Goal: Transaction & Acquisition: Purchase product/service

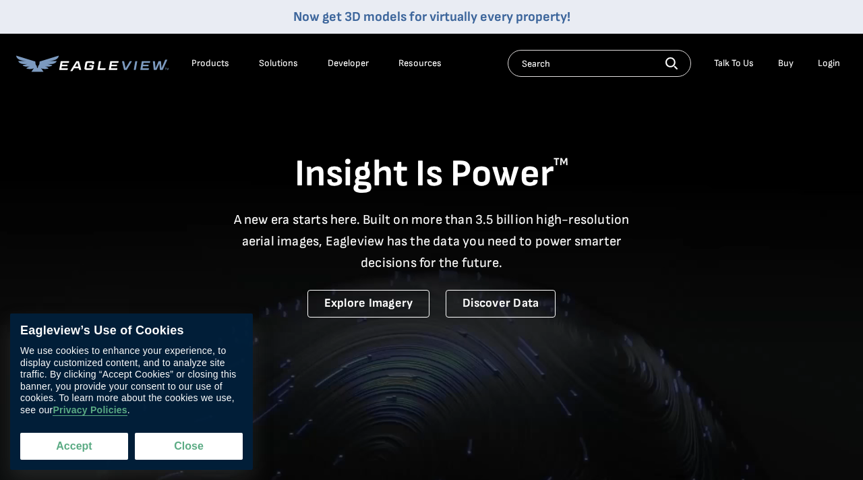
click at [81, 444] on button "Accept" at bounding box center [74, 446] width 108 height 27
checkbox input "true"
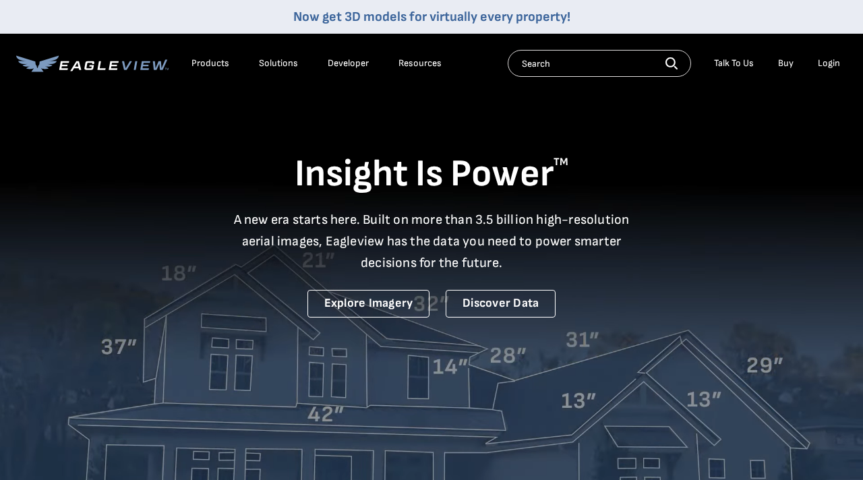
click at [786, 67] on link "Buy" at bounding box center [785, 63] width 15 height 12
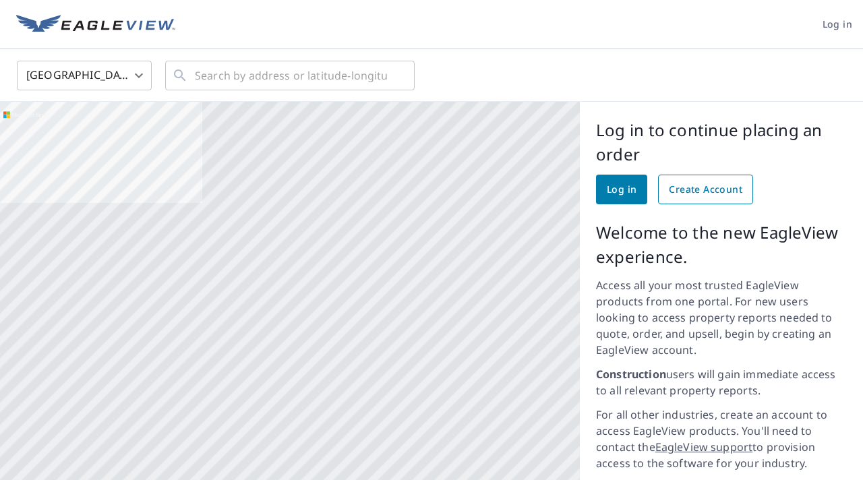
click at [697, 185] on span "Create Account" at bounding box center [704, 189] width 73 height 17
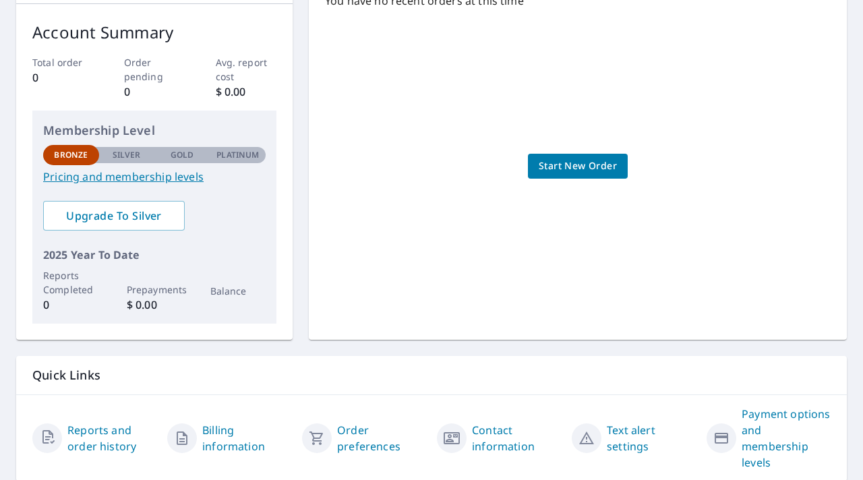
scroll to position [206, 0]
click at [187, 180] on link "Pricing and membership levels" at bounding box center [154, 176] width 222 height 16
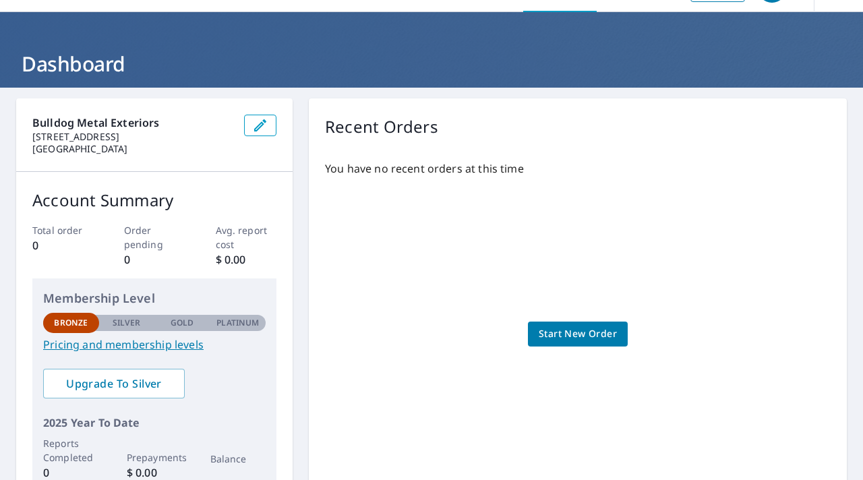
scroll to position [49, 0]
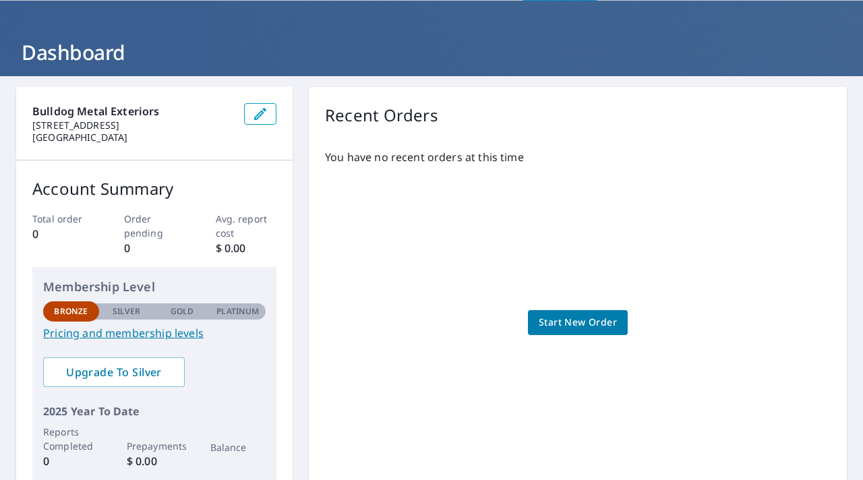
click at [596, 321] on span "Start New Order" at bounding box center [577, 322] width 78 height 17
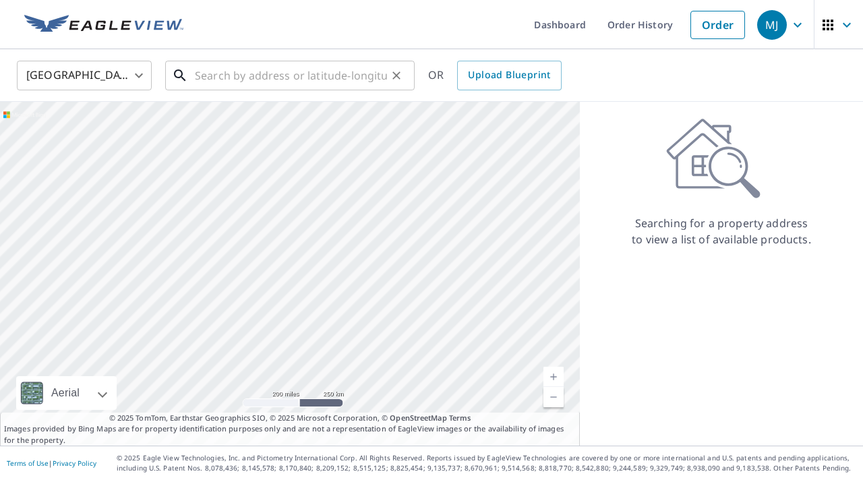
click at [232, 74] on input "text" at bounding box center [291, 76] width 192 height 38
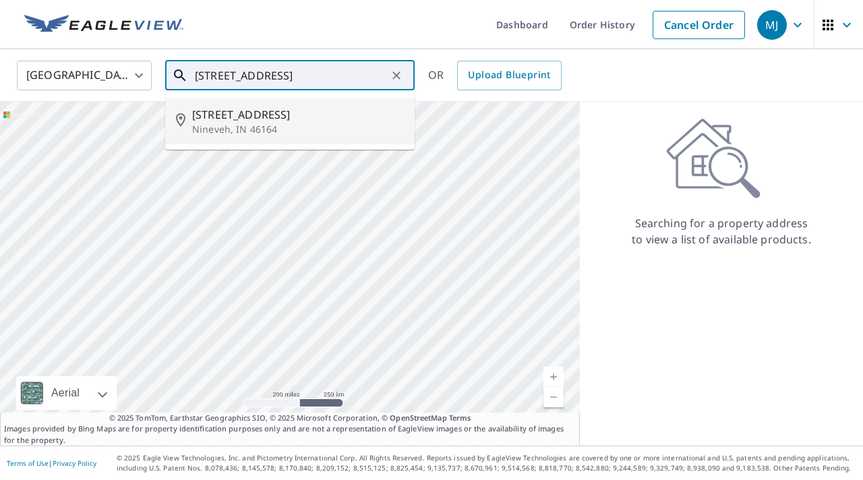
click at [251, 129] on p "Nineveh, IN 46164" at bounding box center [298, 129] width 212 height 13
type input "825 W Lakeview Dr Nineveh, IN 46164"
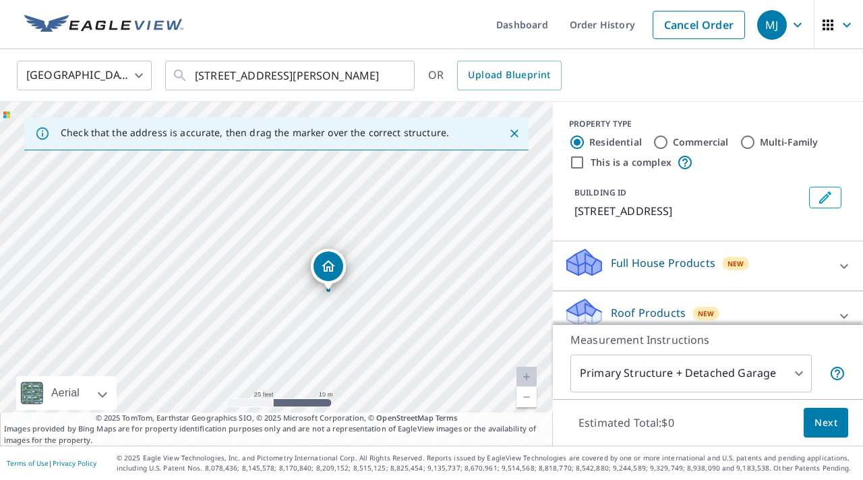
click at [325, 268] on icon "Dropped pin, building 1, Residential property, 825 W Lakeview Dr Nineveh, IN 46…" at bounding box center [328, 266] width 16 height 16
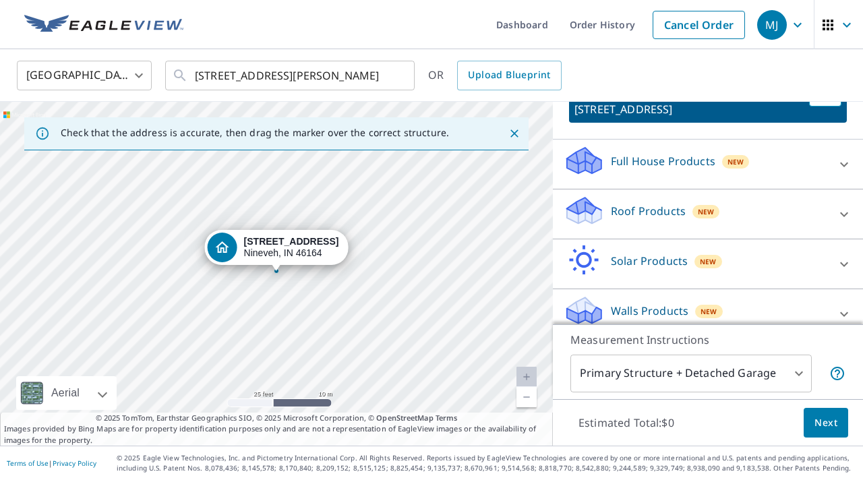
scroll to position [111, 0]
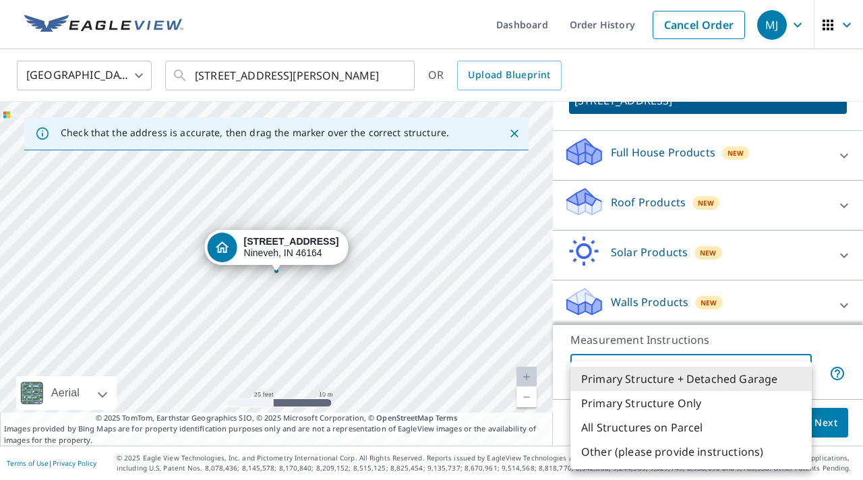
click at [799, 373] on body "MJ MJ Dashboard Order History Cancel Order MJ United States US ​ 825 W Lakeview…" at bounding box center [431, 240] width 863 height 480
click at [794, 288] on div at bounding box center [431, 240] width 863 height 480
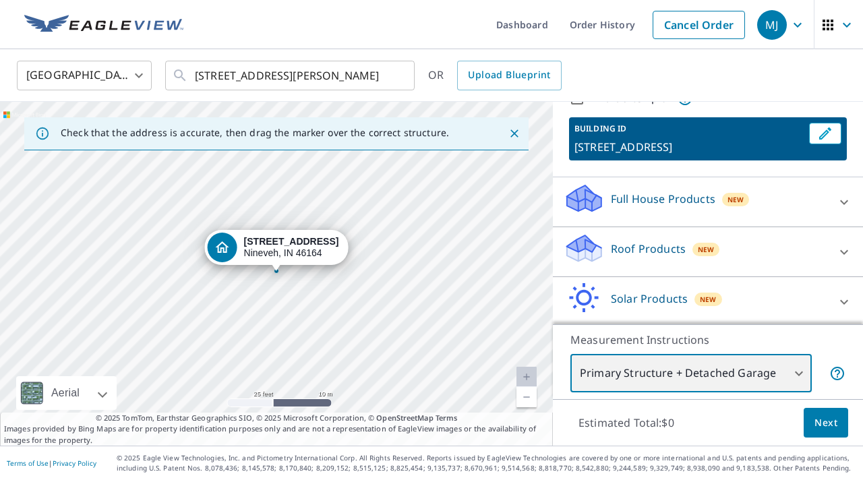
scroll to position [65, 0]
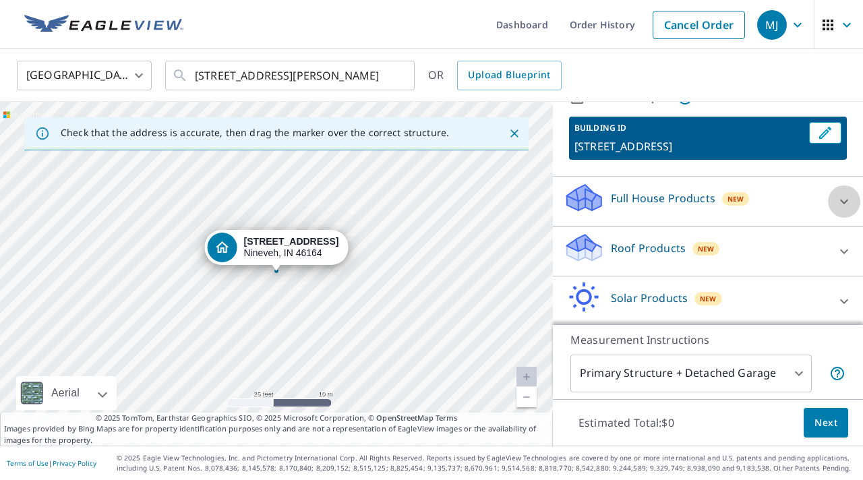
click at [848, 201] on icon at bounding box center [844, 201] width 16 height 16
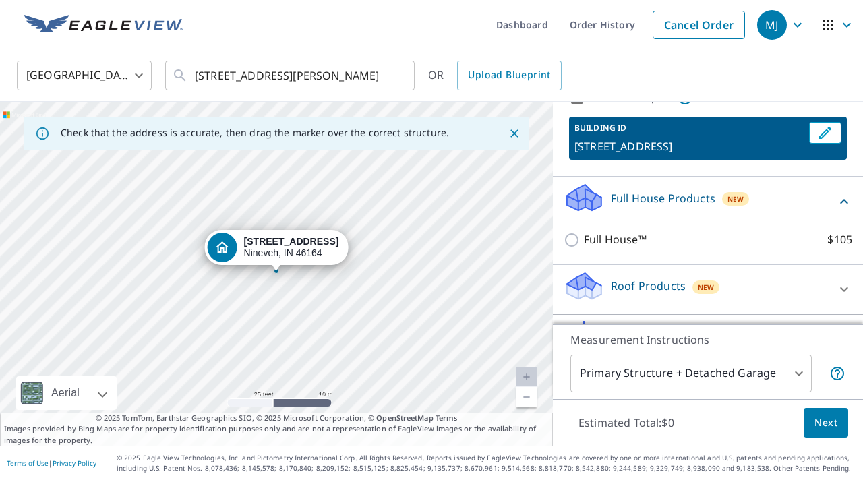
click at [848, 201] on icon at bounding box center [844, 201] width 16 height 16
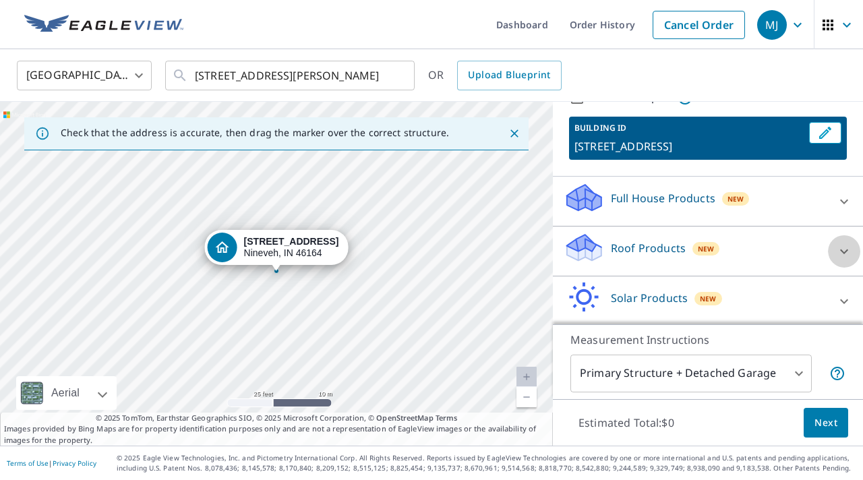
click at [836, 246] on icon at bounding box center [844, 251] width 16 height 16
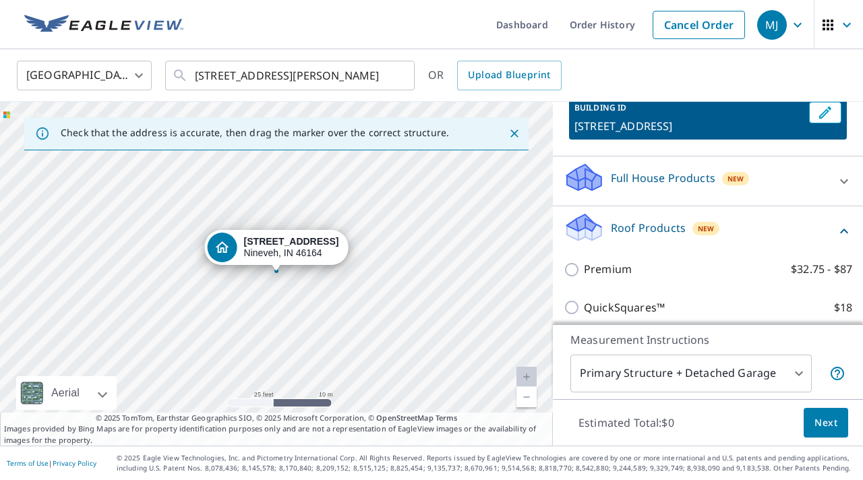
scroll to position [113, 0]
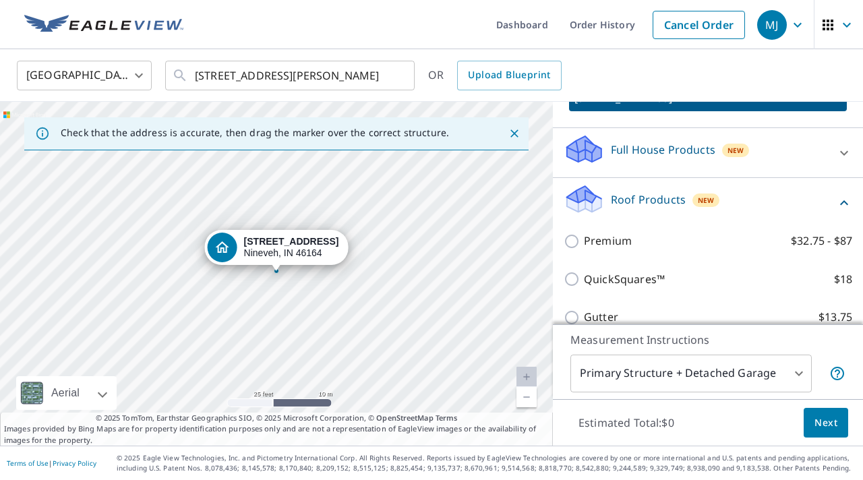
click at [283, 252] on div "825 W Lakeview Dr Nineveh, IN 46164" at bounding box center [291, 247] width 95 height 23
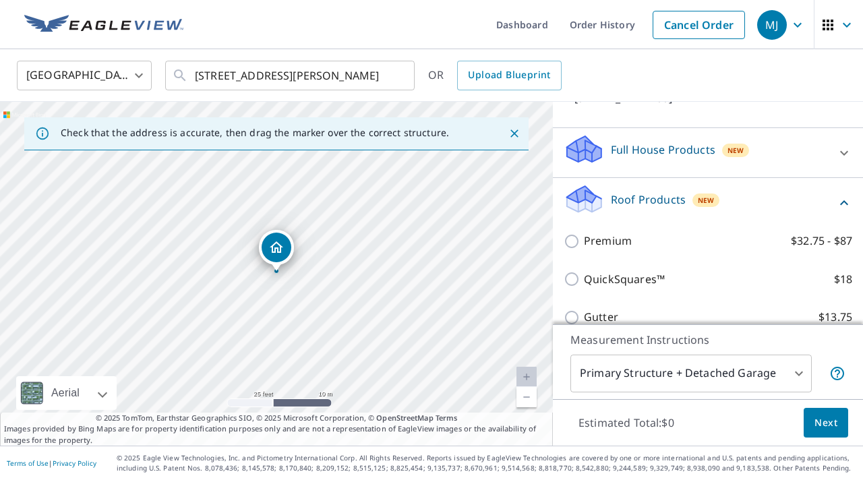
click at [284, 249] on icon "Dropped pin, building 1, Residential property, 825 W Lakeview Dr Nineveh, IN 46…" at bounding box center [276, 247] width 16 height 16
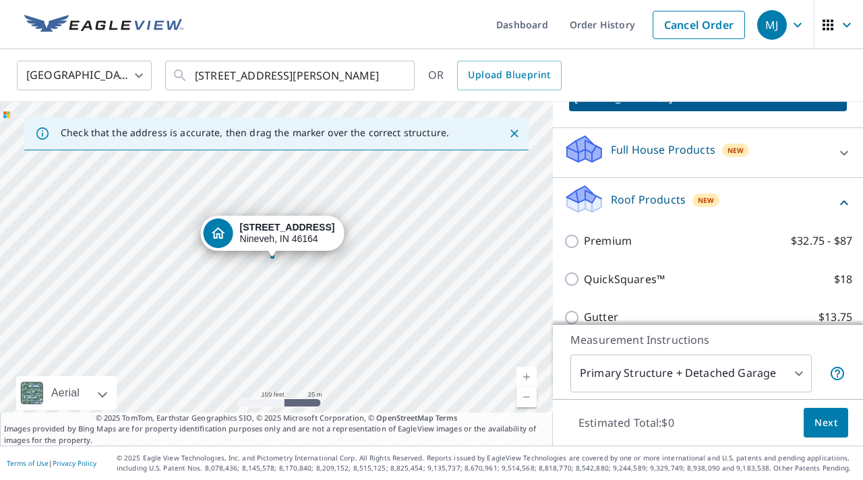
click at [531, 370] on link "Current Level 18, Zoom In" at bounding box center [526, 377] width 20 height 20
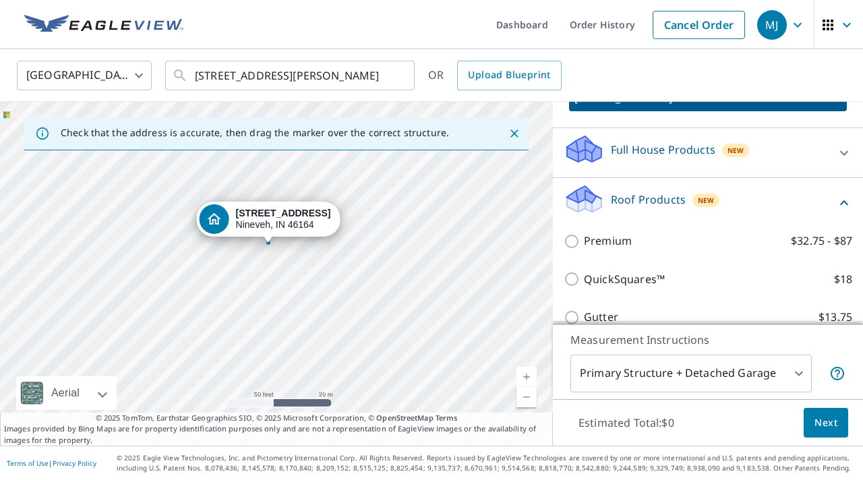
click at [531, 370] on link "Current Level 19, Zoom In" at bounding box center [526, 377] width 20 height 20
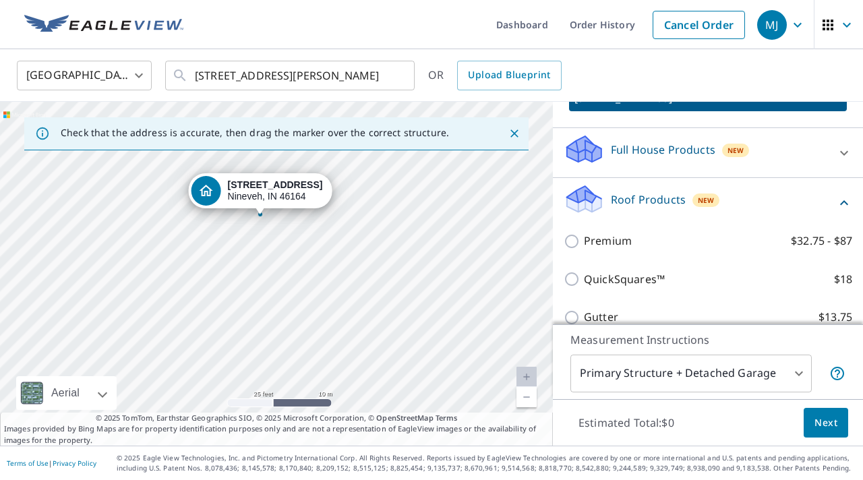
click at [531, 370] on link "Current Level 20, Zoom In Disabled" at bounding box center [526, 377] width 20 height 20
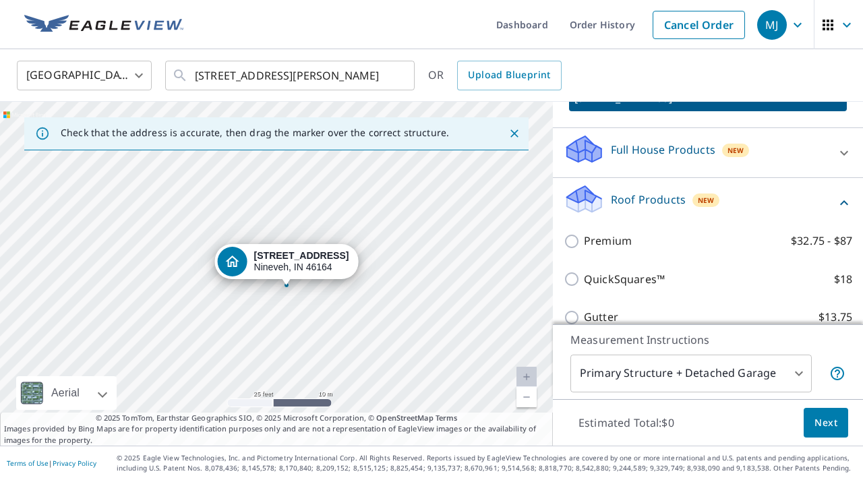
drag, startPoint x: 380, startPoint y: 257, endPoint x: 406, endPoint y: 329, distance: 76.1
click at [406, 329] on div "825 W Lakeview Dr Nineveh, IN 46164" at bounding box center [276, 274] width 553 height 344
click at [526, 396] on link "Current Level 20, Zoom Out" at bounding box center [526, 397] width 20 height 20
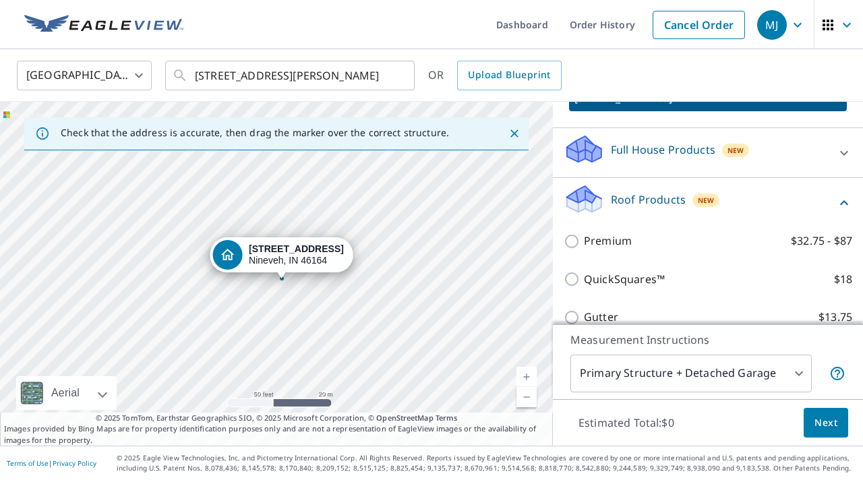
click at [525, 396] on link "Current Level 19, Zoom Out" at bounding box center [526, 397] width 20 height 20
click at [792, 379] on body "MJ MJ Dashboard Order History Cancel Order MJ United States US ​ 825 W Lakeview…" at bounding box center [431, 240] width 863 height 480
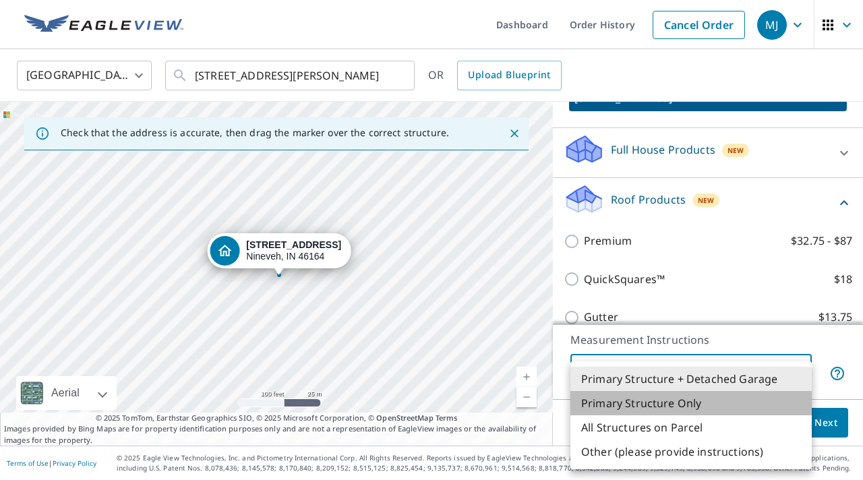
click at [739, 402] on li "Primary Structure Only" at bounding box center [690, 403] width 241 height 24
type input "2"
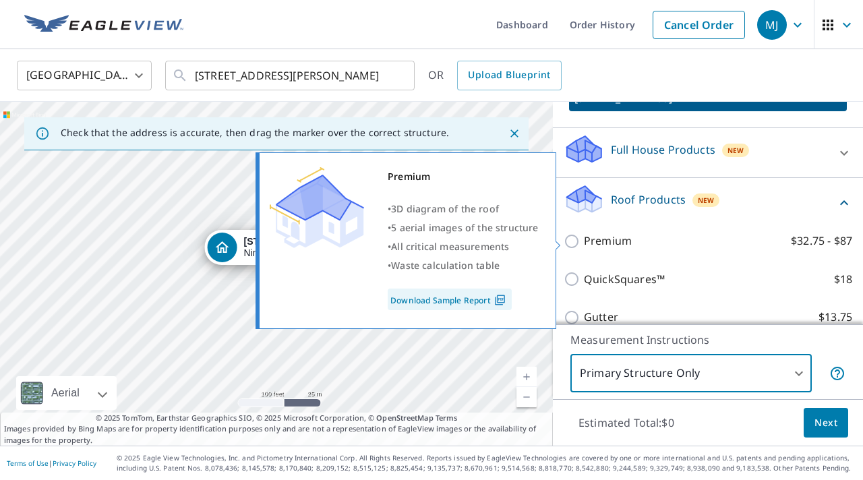
click at [597, 238] on p "Premium" at bounding box center [608, 240] width 48 height 17
click at [584, 238] on input "Premium $32.75 - $87" at bounding box center [573, 241] width 20 height 16
checkbox input "true"
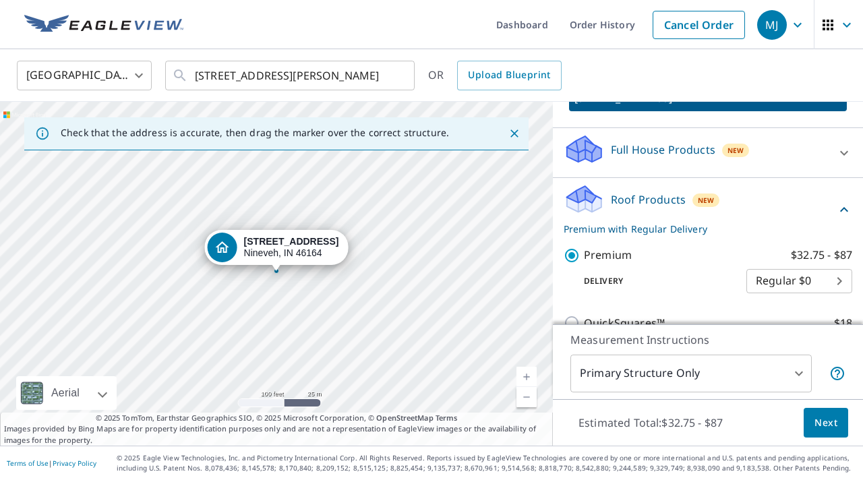
scroll to position [145, 0]
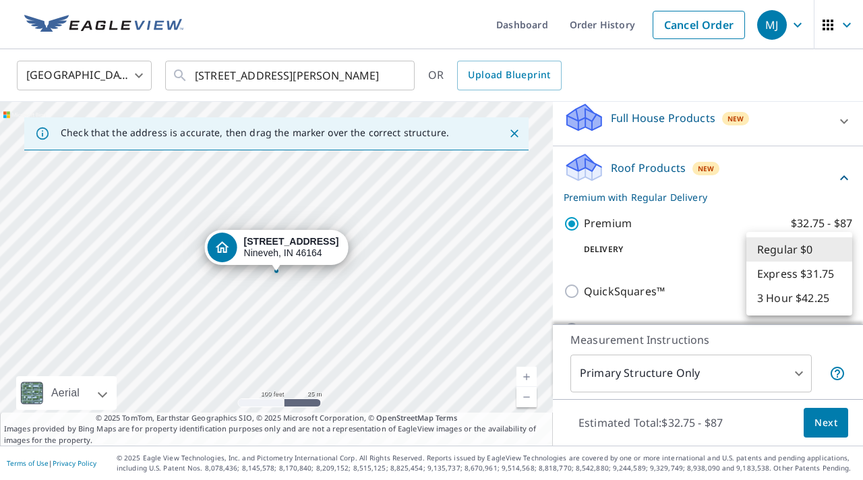
click at [845, 245] on body "MJ MJ Dashboard Order History Cancel Order MJ United States US ​ 825 W Lakeview…" at bounding box center [431, 240] width 863 height 480
click at [845, 248] on li "Regular $0" at bounding box center [799, 249] width 106 height 24
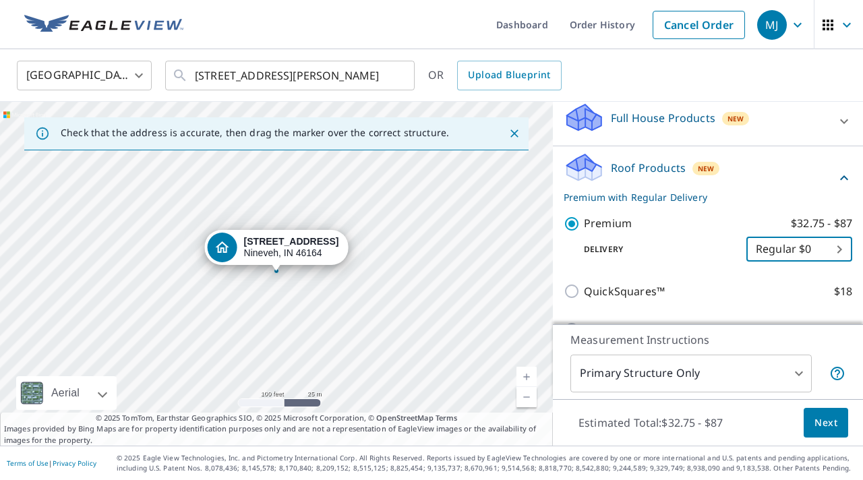
click at [845, 248] on body "MJ MJ Dashboard Order History Cancel Order MJ United States US ​ 825 W Lakeview…" at bounding box center [431, 240] width 863 height 480
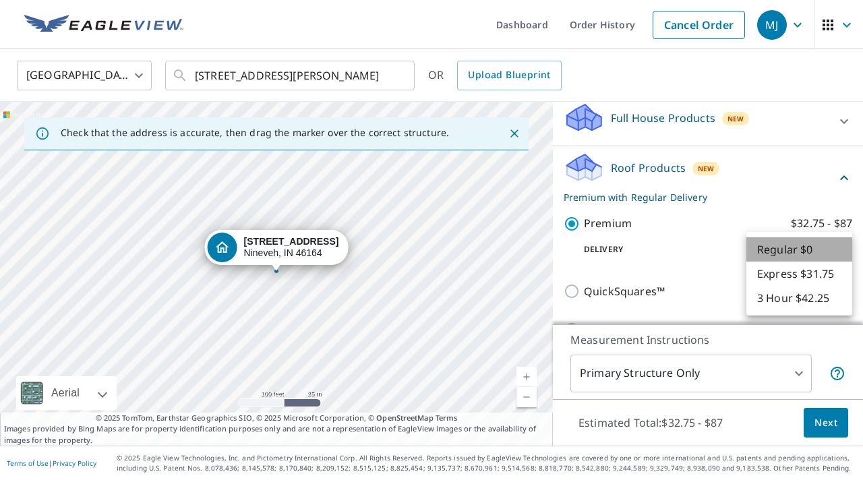
click at [845, 248] on li "Regular $0" at bounding box center [799, 249] width 106 height 24
click at [845, 248] on body "MJ MJ Dashboard Order History Cancel Order MJ United States US ​ 825 W Lakeview…" at bounding box center [431, 240] width 863 height 480
click at [799, 247] on li "Regular $0" at bounding box center [799, 249] width 106 height 24
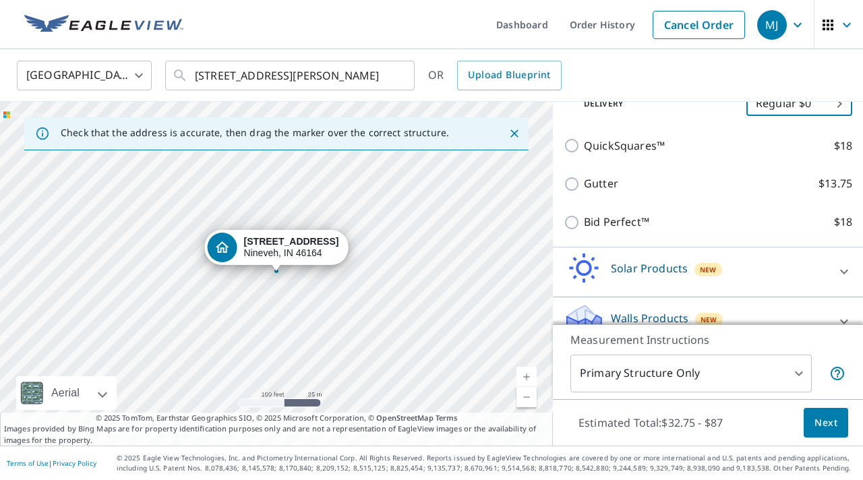
scroll to position [315, 0]
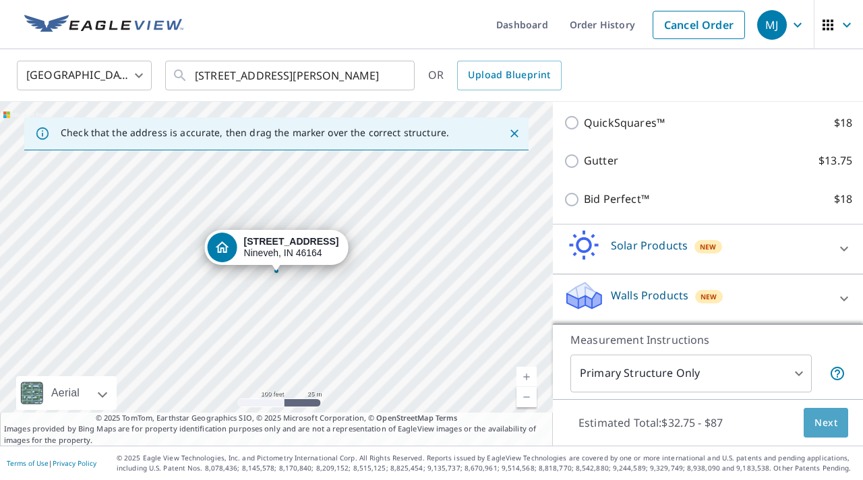
click at [836, 423] on span "Next" at bounding box center [825, 422] width 23 height 17
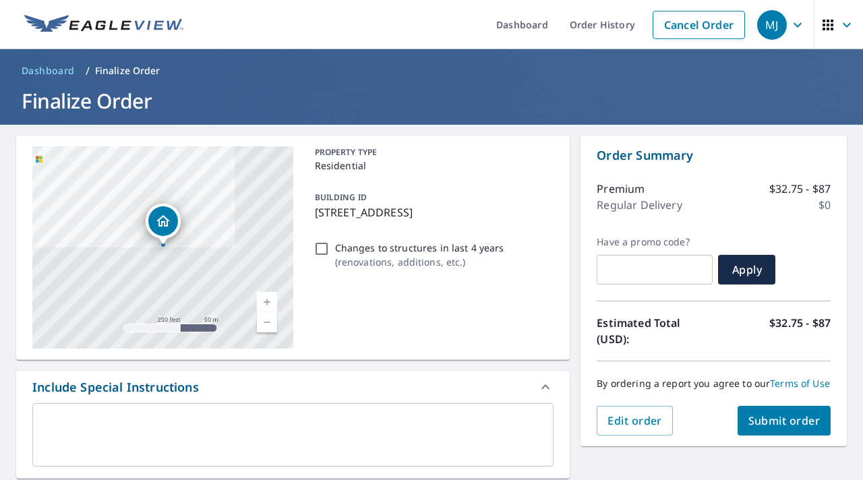
scroll to position [14, 0]
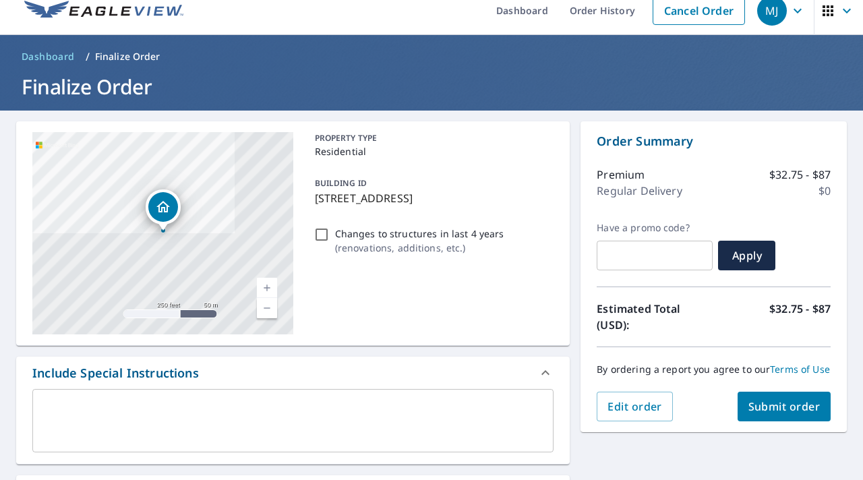
click at [321, 239] on input "Changes to structures in last 4 years ( renovations, additions, etc. )" at bounding box center [321, 234] width 16 height 16
checkbox input "true"
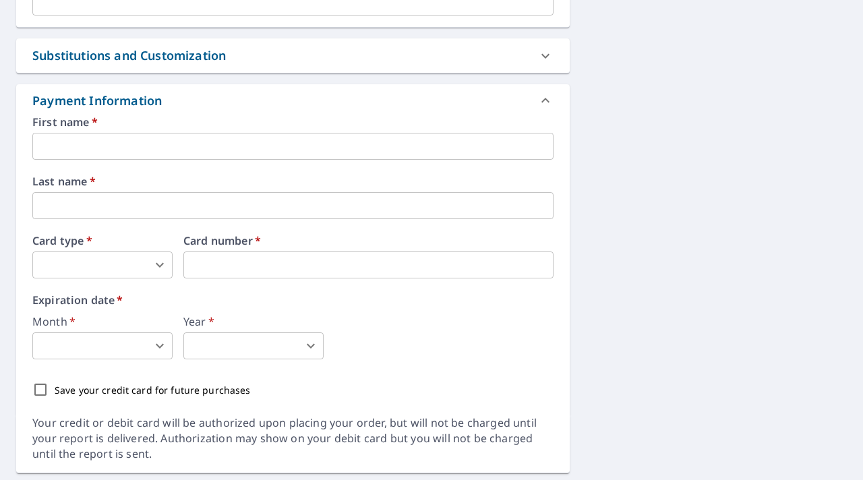
scroll to position [653, 0]
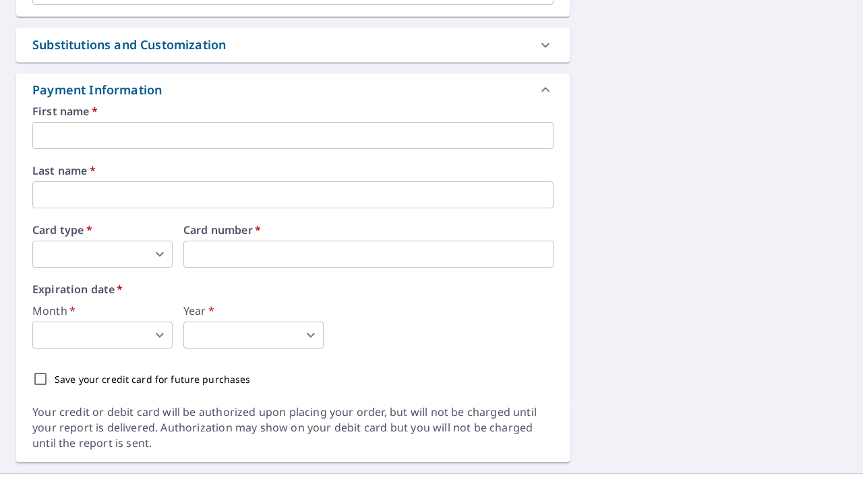
click at [81, 138] on input "text" at bounding box center [292, 135] width 521 height 27
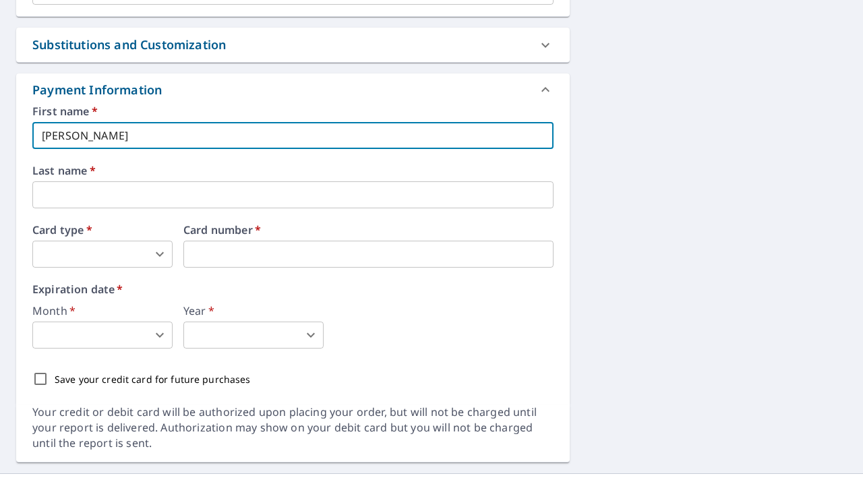
type input "Maria"
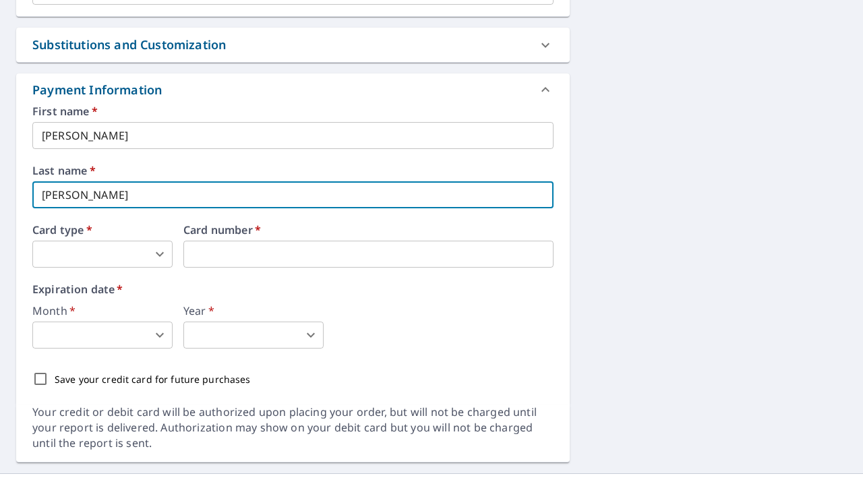
type input "Jaimes"
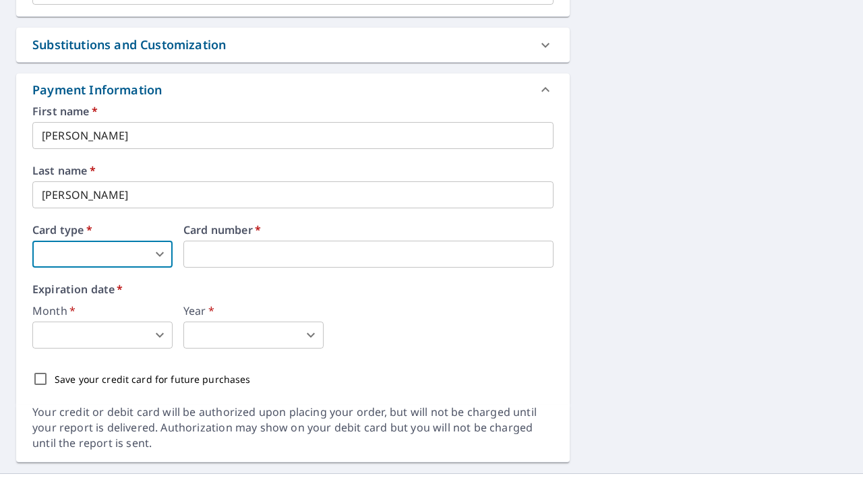
click at [168, 269] on div "First name   * Maria ​ Last name   * Jaimes ​ Card type   * ​ 0 ​ Card number  …" at bounding box center [292, 249] width 521 height 287
click at [165, 256] on body "MJ MJ Dashboard Order History Cancel Order MJ Dashboard / Finalize Order Finali…" at bounding box center [431, 240] width 863 height 480
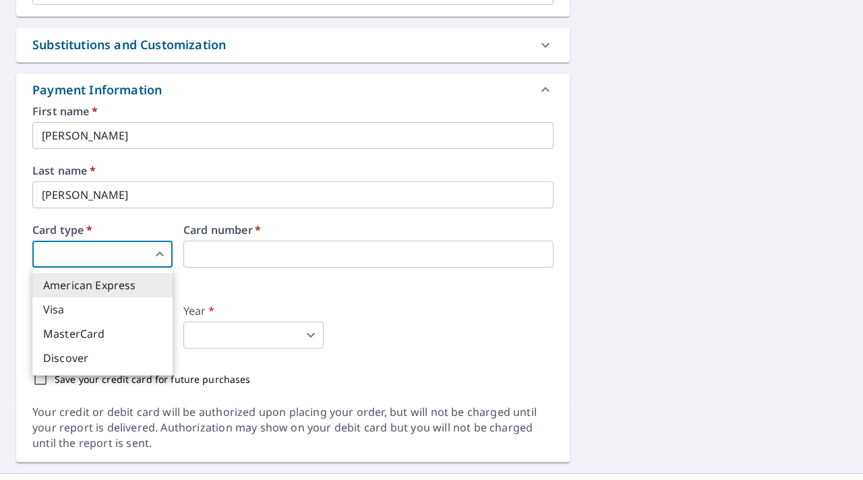
click at [145, 312] on li "Visa" at bounding box center [102, 309] width 140 height 24
type input "2"
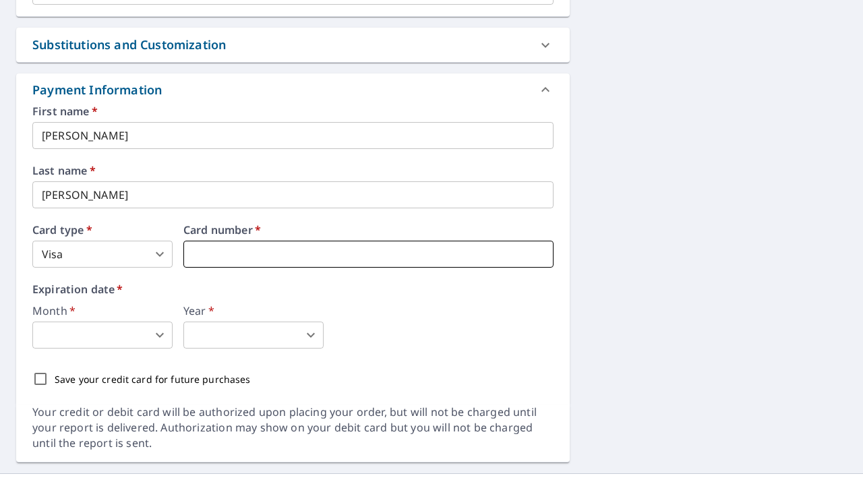
click at [262, 243] on iframe at bounding box center [368, 254] width 370 height 27
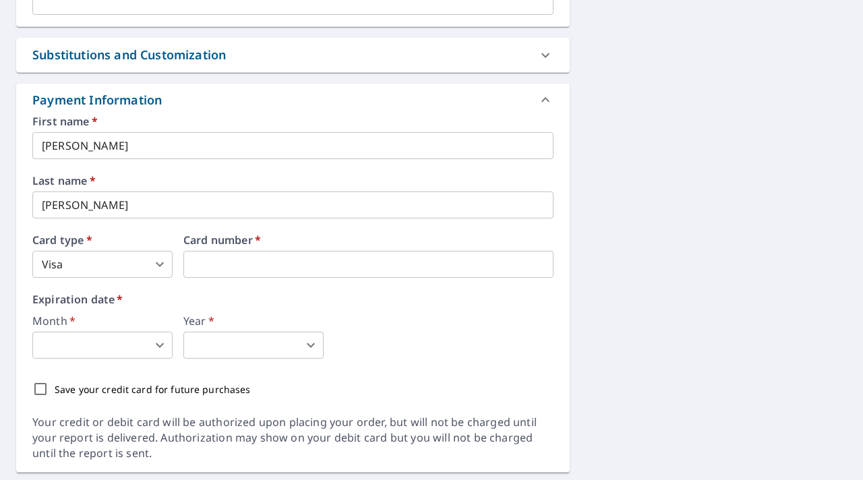
scroll to position [680, 0]
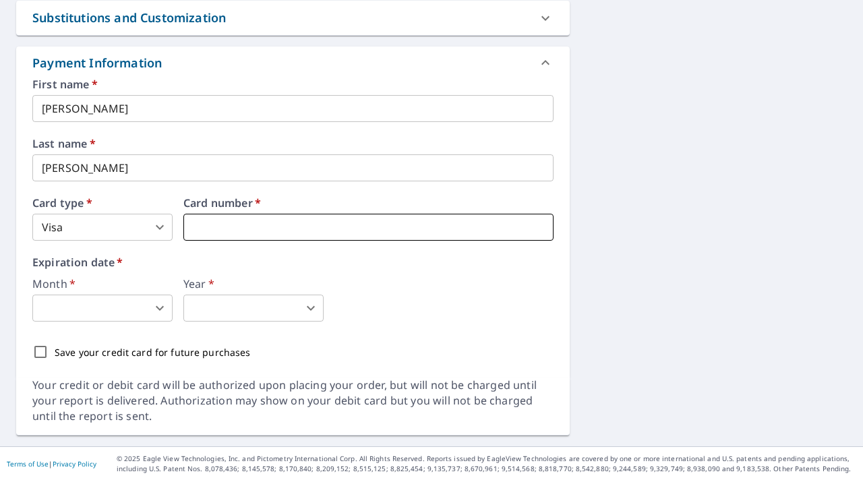
click at [322, 235] on iframe at bounding box center [368, 227] width 370 height 27
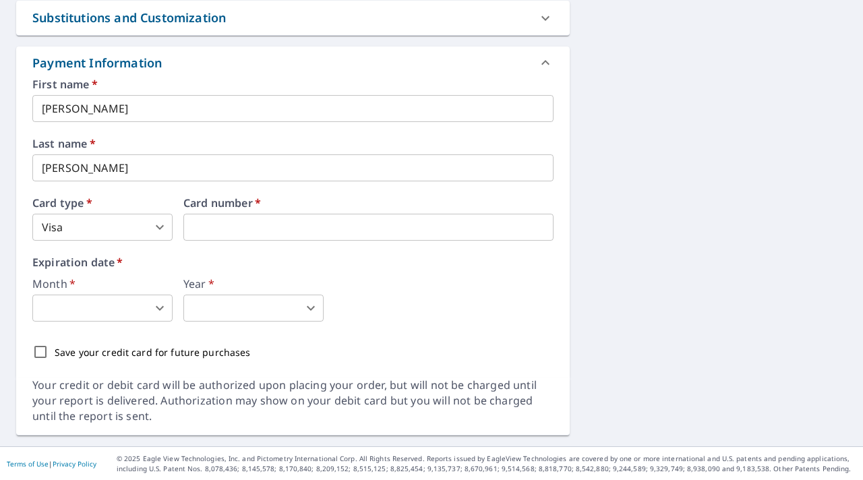
click at [175, 168] on input "Jaimes" at bounding box center [292, 167] width 521 height 27
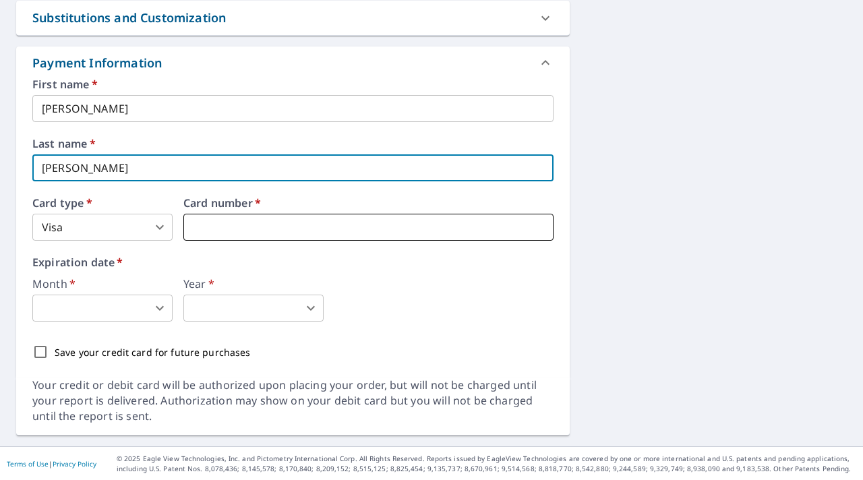
type input "Jaimes Garza"
click at [288, 236] on iframe at bounding box center [368, 227] width 370 height 27
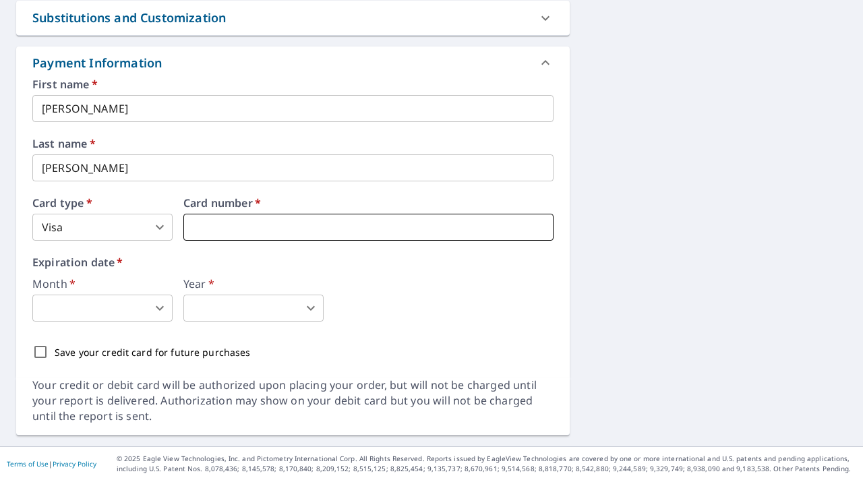
click at [286, 216] on iframe at bounding box center [368, 227] width 370 height 27
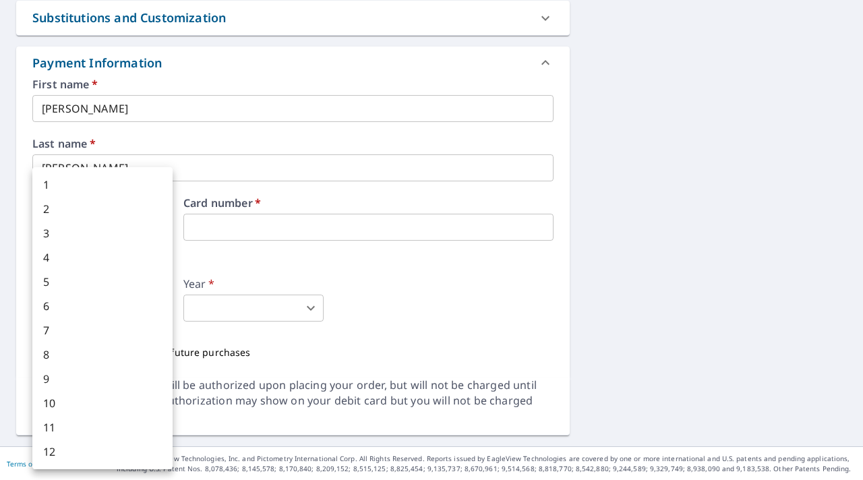
click at [141, 315] on body "MJ MJ Dashboard Order History Cancel Order MJ Dashboard / Finalize Order Finali…" at bounding box center [431, 240] width 863 height 480
click at [146, 284] on li "5" at bounding box center [102, 282] width 140 height 24
type input "5"
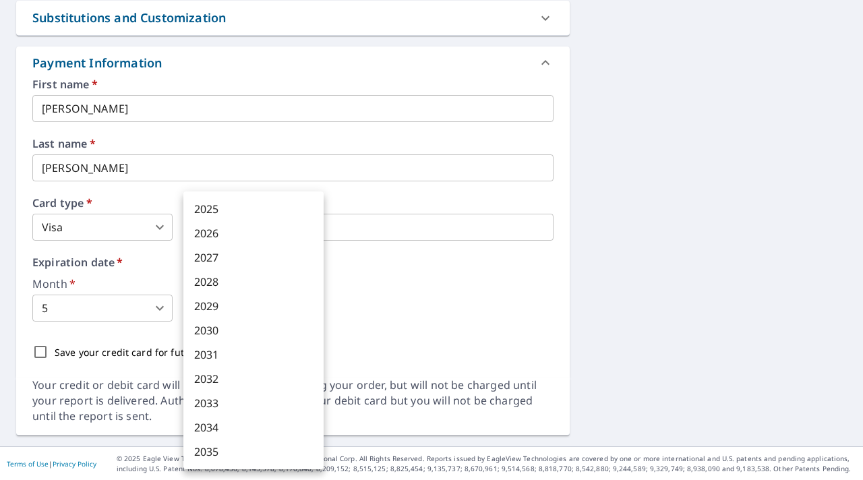
click at [251, 307] on body "MJ MJ Dashboard Order History Cancel Order MJ Dashboard / Finalize Order Finali…" at bounding box center [431, 240] width 863 height 480
click at [249, 302] on li "2029" at bounding box center [253, 306] width 140 height 24
type input "2029"
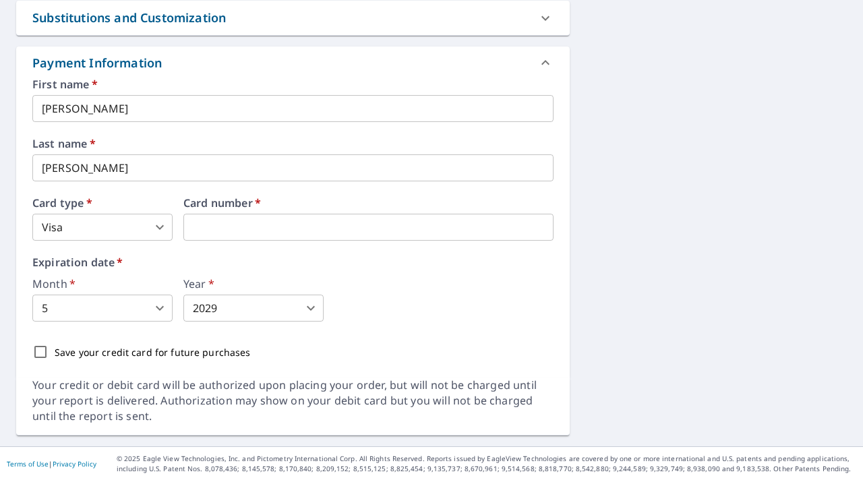
click at [367, 308] on div "Month   * 5 5 ​ Year   * 2029 2029 ​" at bounding box center [292, 299] width 521 height 43
click at [45, 346] on input "Save your credit card for future purchases" at bounding box center [40, 352] width 28 height 28
checkbox input "true"
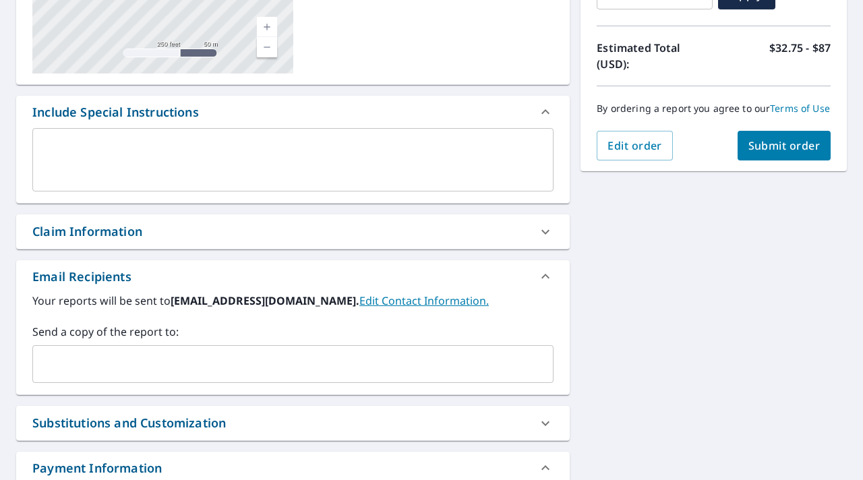
scroll to position [274, 0]
click at [543, 230] on icon at bounding box center [545, 232] width 16 height 16
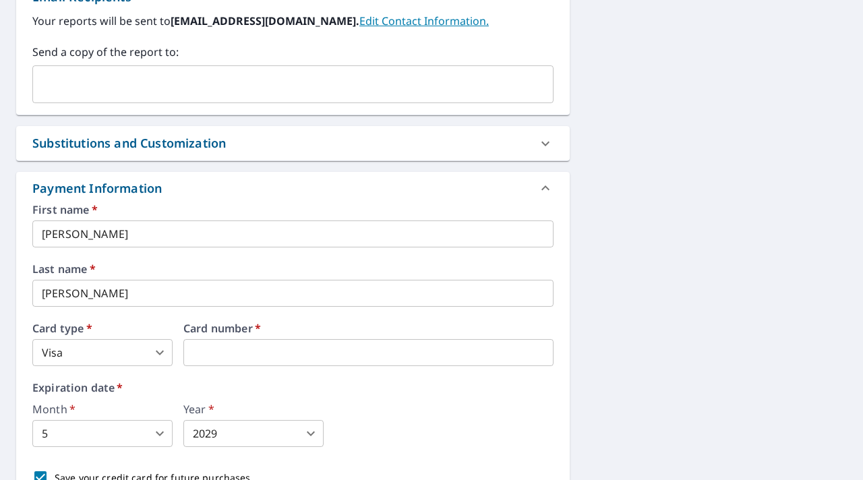
scroll to position [808, 0]
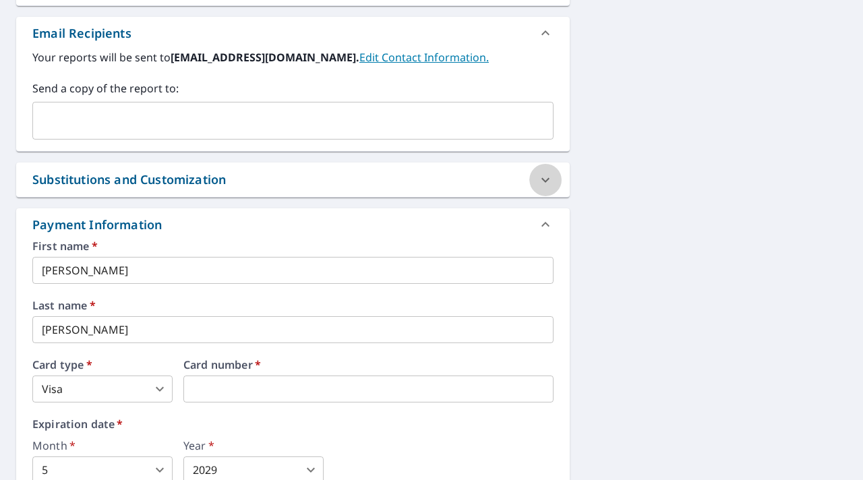
click at [555, 180] on div at bounding box center [545, 180] width 32 height 32
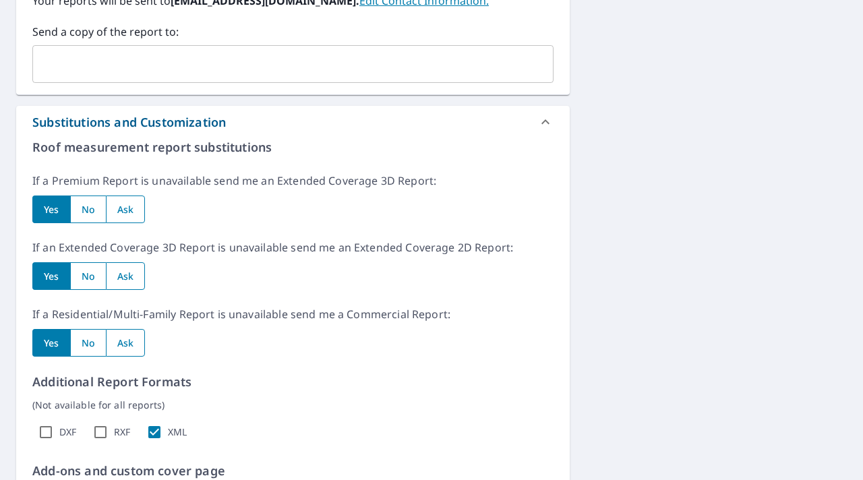
scroll to position [866, 0]
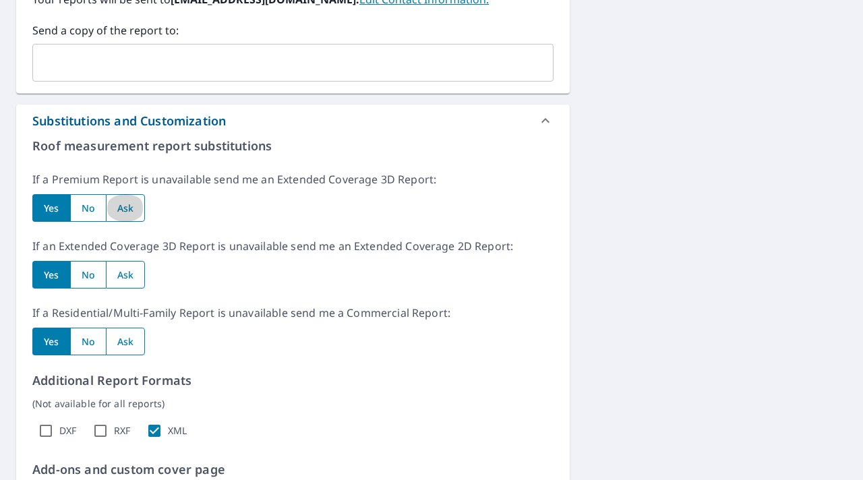
click at [137, 216] on input "radio" at bounding box center [126, 208] width 40 height 28
radio input "true"
click at [92, 282] on input "radio" at bounding box center [88, 275] width 36 height 28
radio input "true"
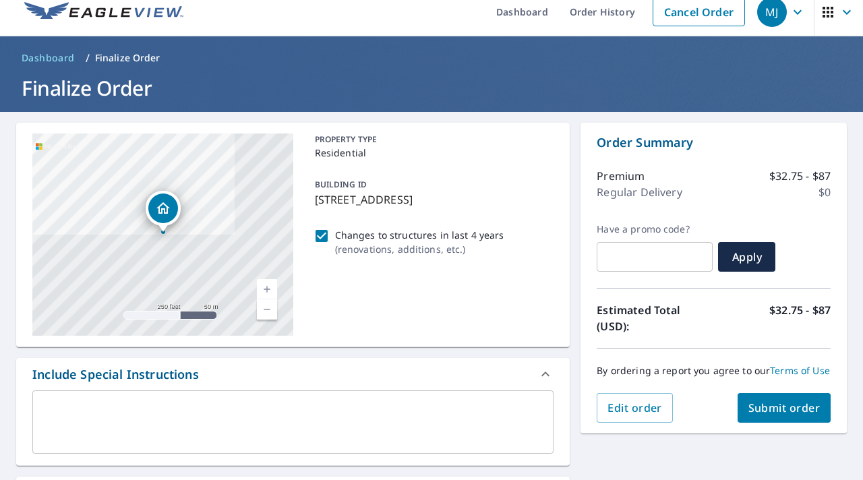
scroll to position [15, 0]
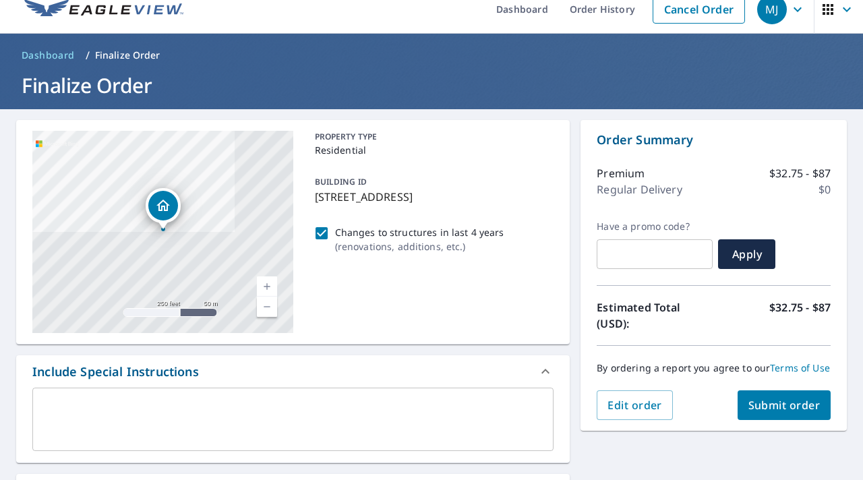
click at [799, 405] on span "Submit order" at bounding box center [784, 405] width 72 height 15
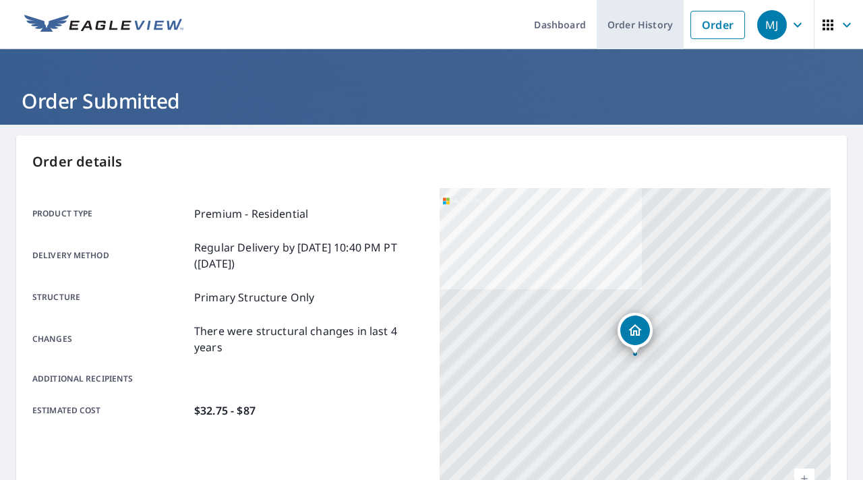
click at [640, 31] on link "Order History" at bounding box center [639, 24] width 87 height 49
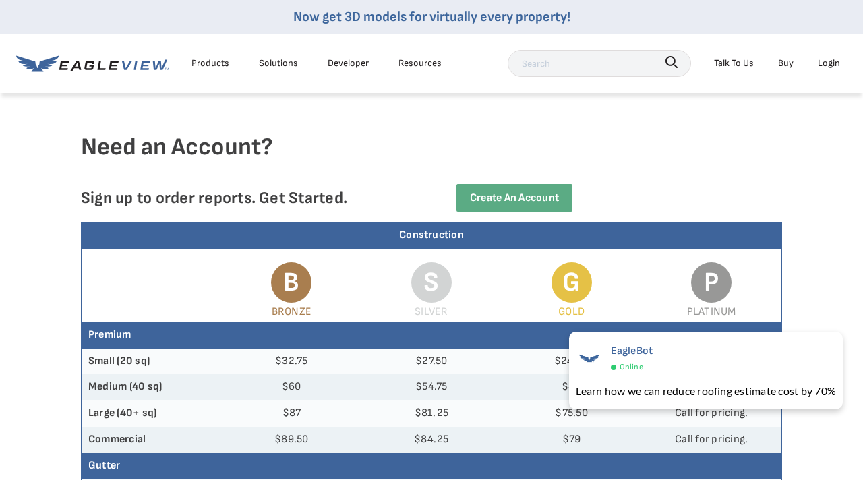
click at [821, 70] on div "Login" at bounding box center [828, 63] width 22 height 17
